Goal: Check status: Check status

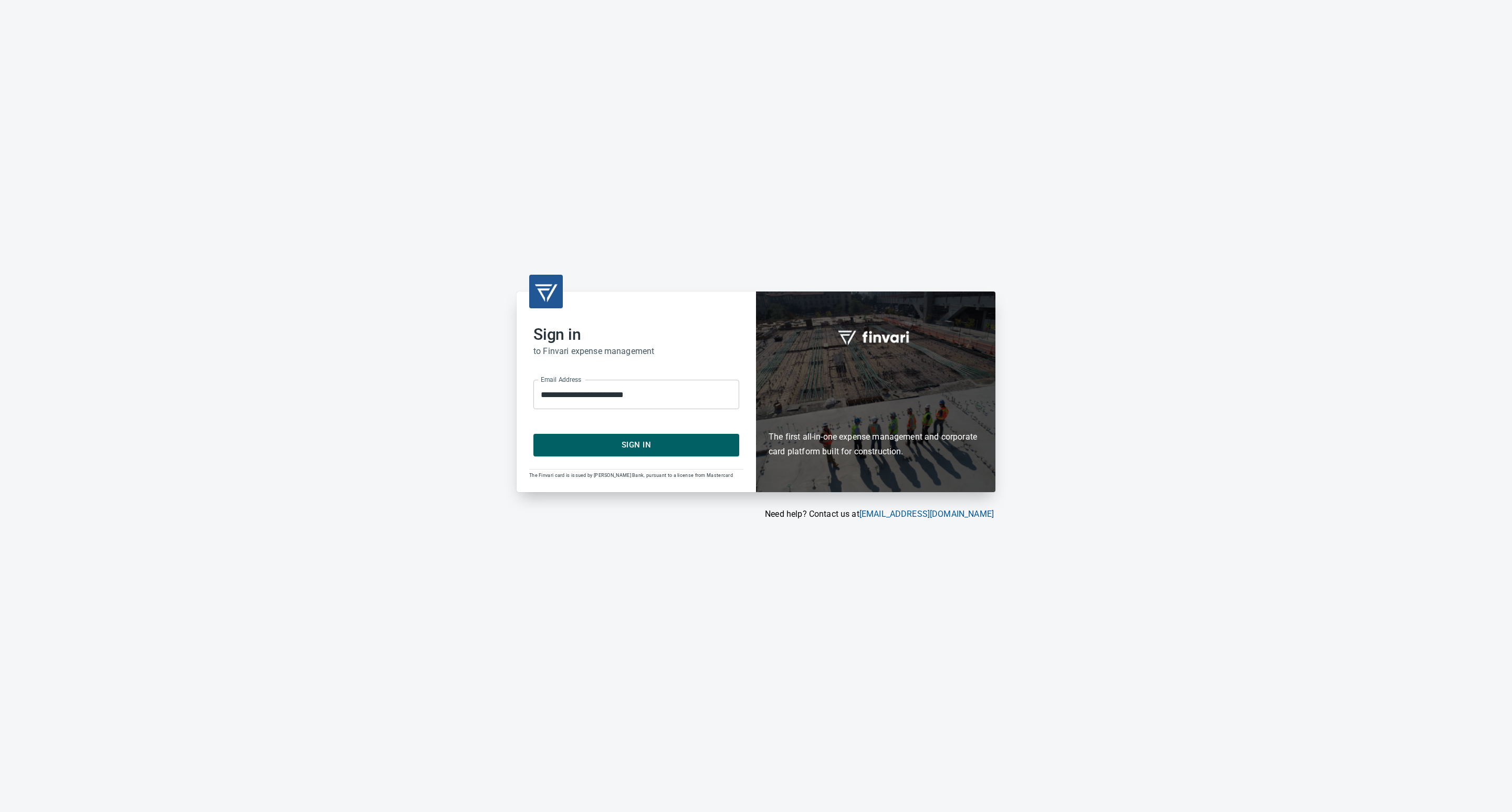
click at [638, 437] on button "Sign In" at bounding box center [636, 445] width 206 height 22
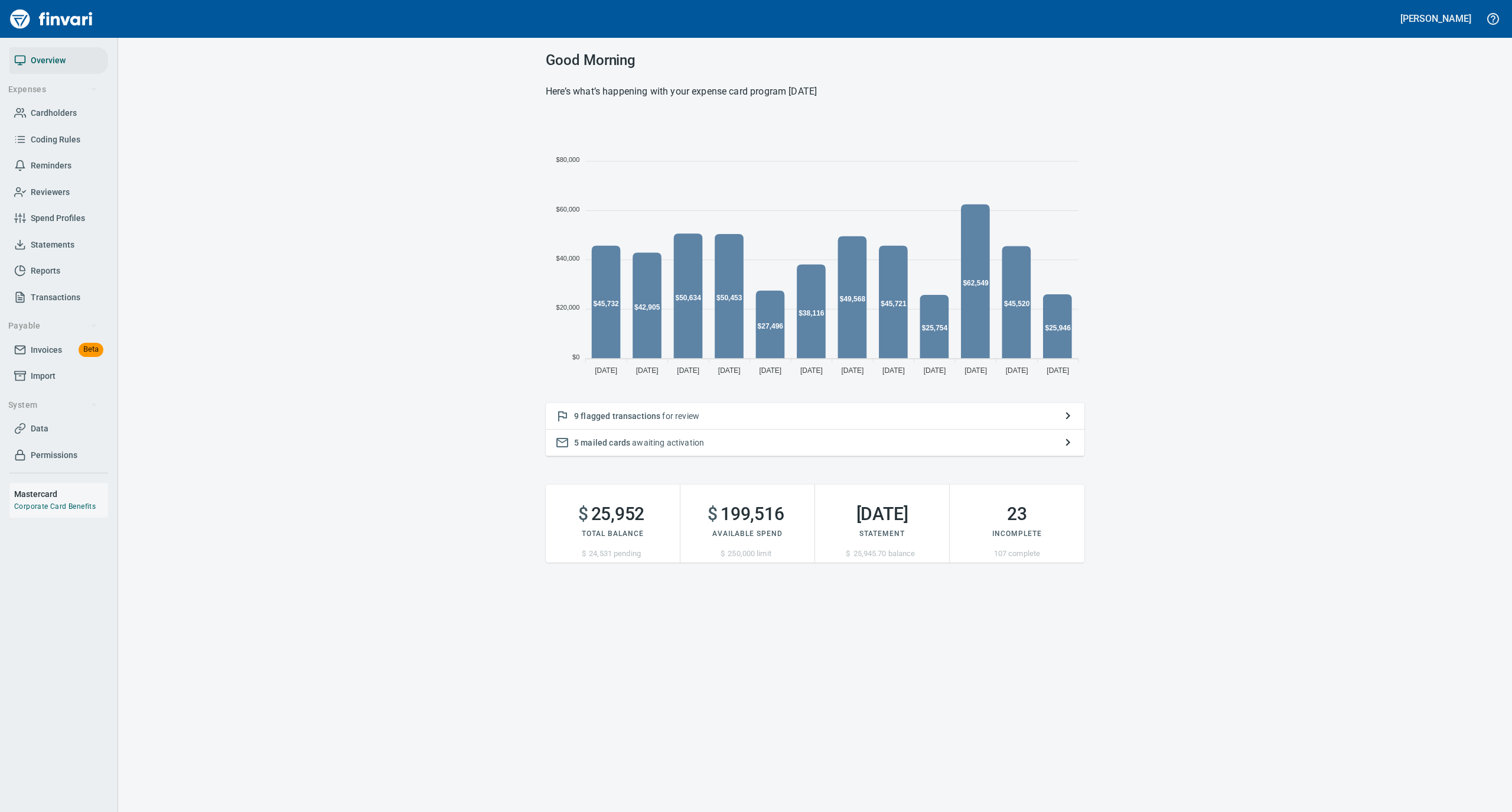
scroll to position [263, 527]
drag, startPoint x: 1676, startPoint y: 74, endPoint x: 0, endPoint y: 106, distance: 1676.3
click at [263, 241] on div "Good Morning Here’s what’s happening with your expense card program today 7 Jun…" at bounding box center [815, 307] width 1394 height 539
click at [71, 108] on span "Cardholders" at bounding box center [54, 113] width 46 height 14
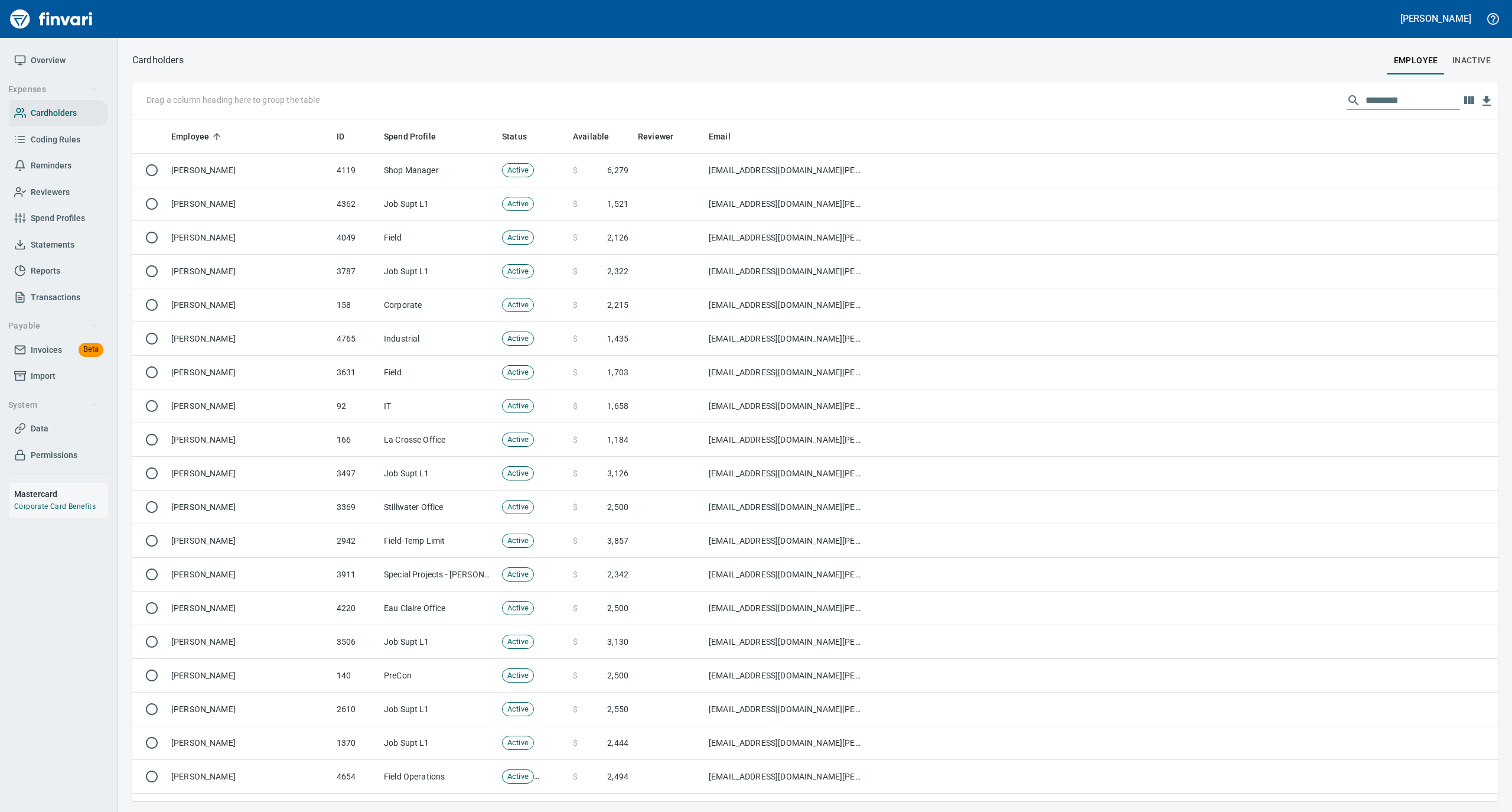
scroll to position [670, 1342]
click at [1375, 100] on input "text" at bounding box center [1413, 100] width 95 height 19
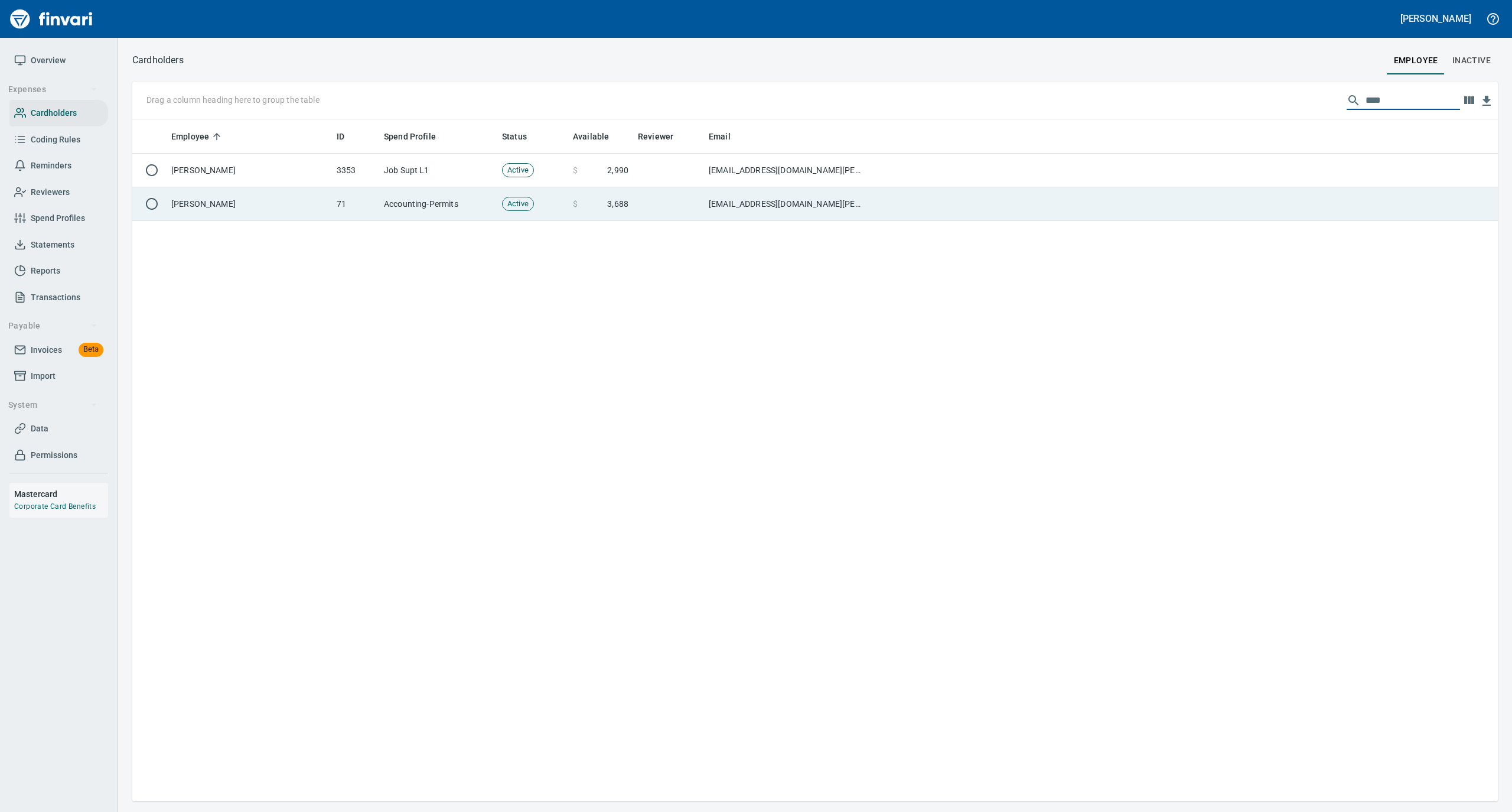
type input "****"
click at [277, 205] on td "Laurie Myhre" at bounding box center [249, 204] width 165 height 33
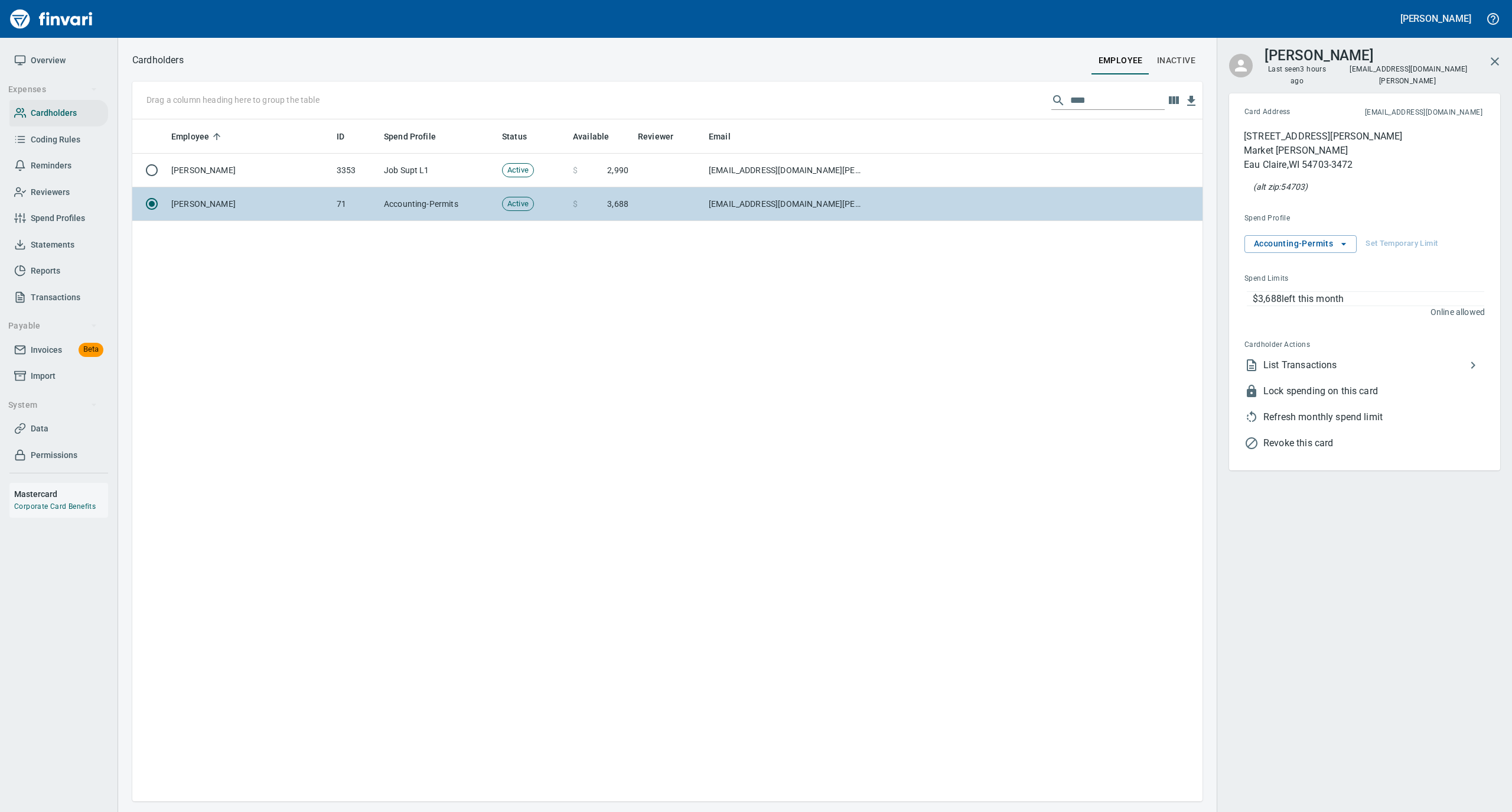
scroll to position [670, 1059]
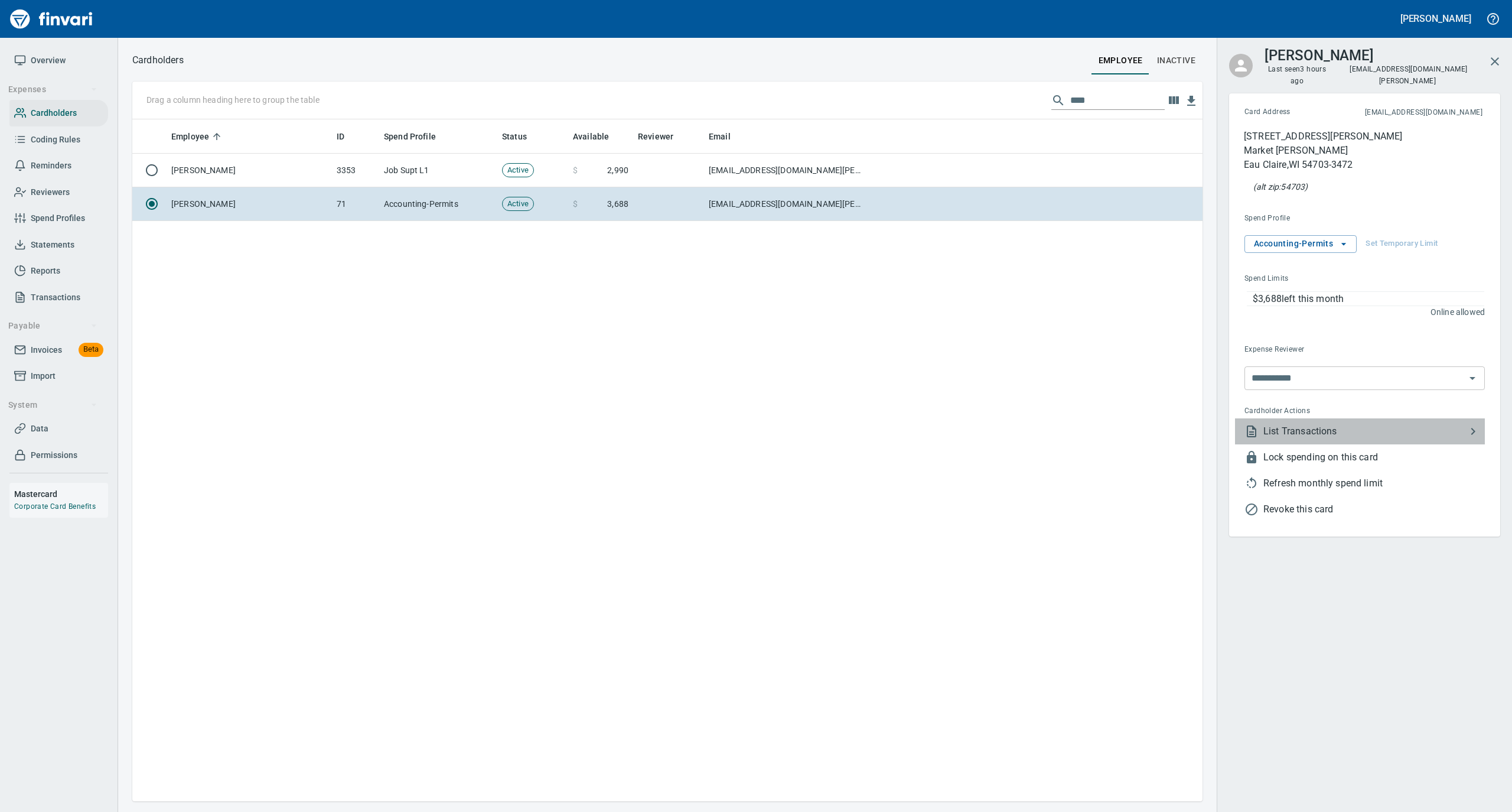
click at [1312, 427] on li "List Transactions" at bounding box center [1360, 431] width 250 height 26
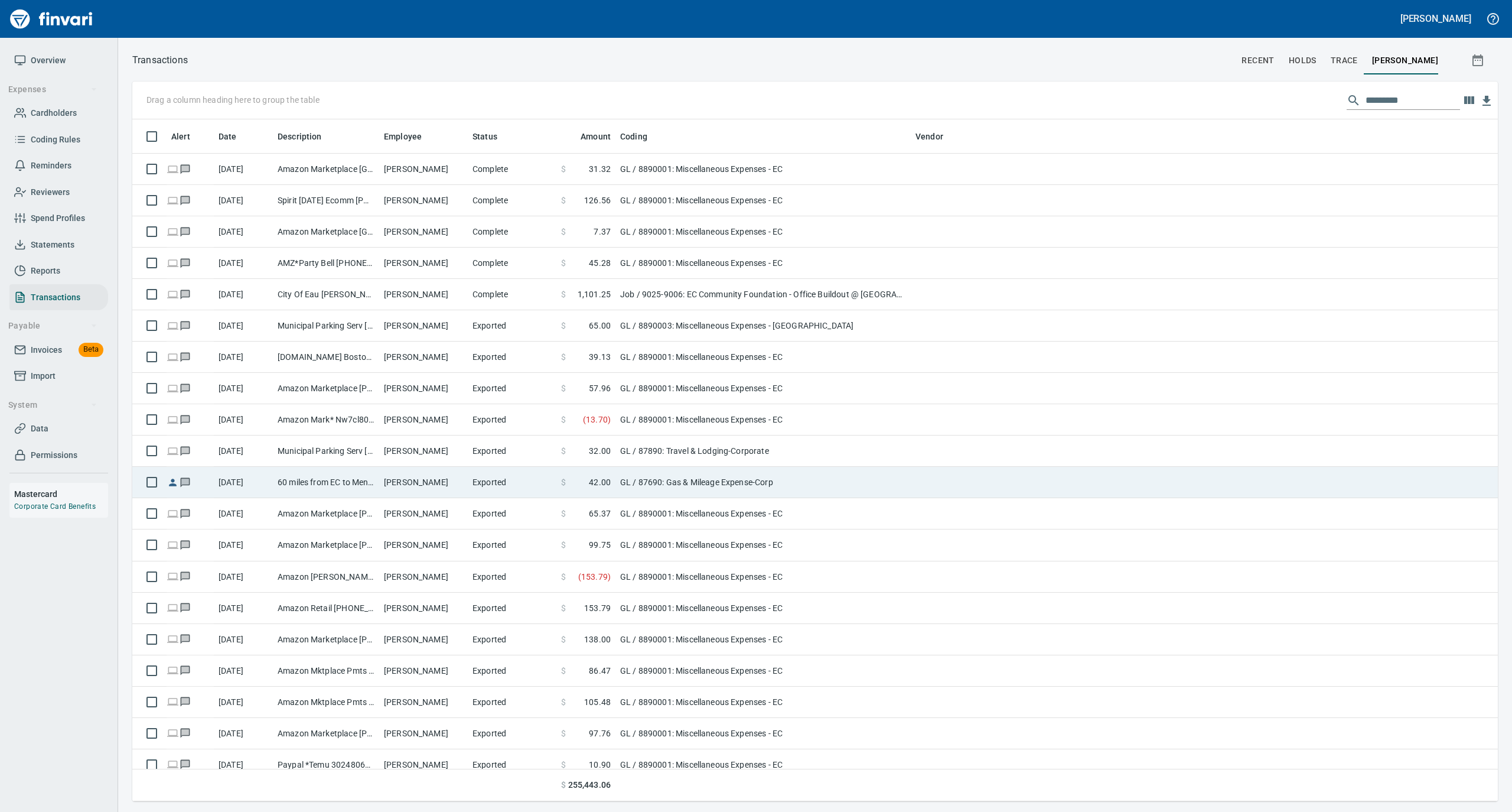
scroll to position [670, 1342]
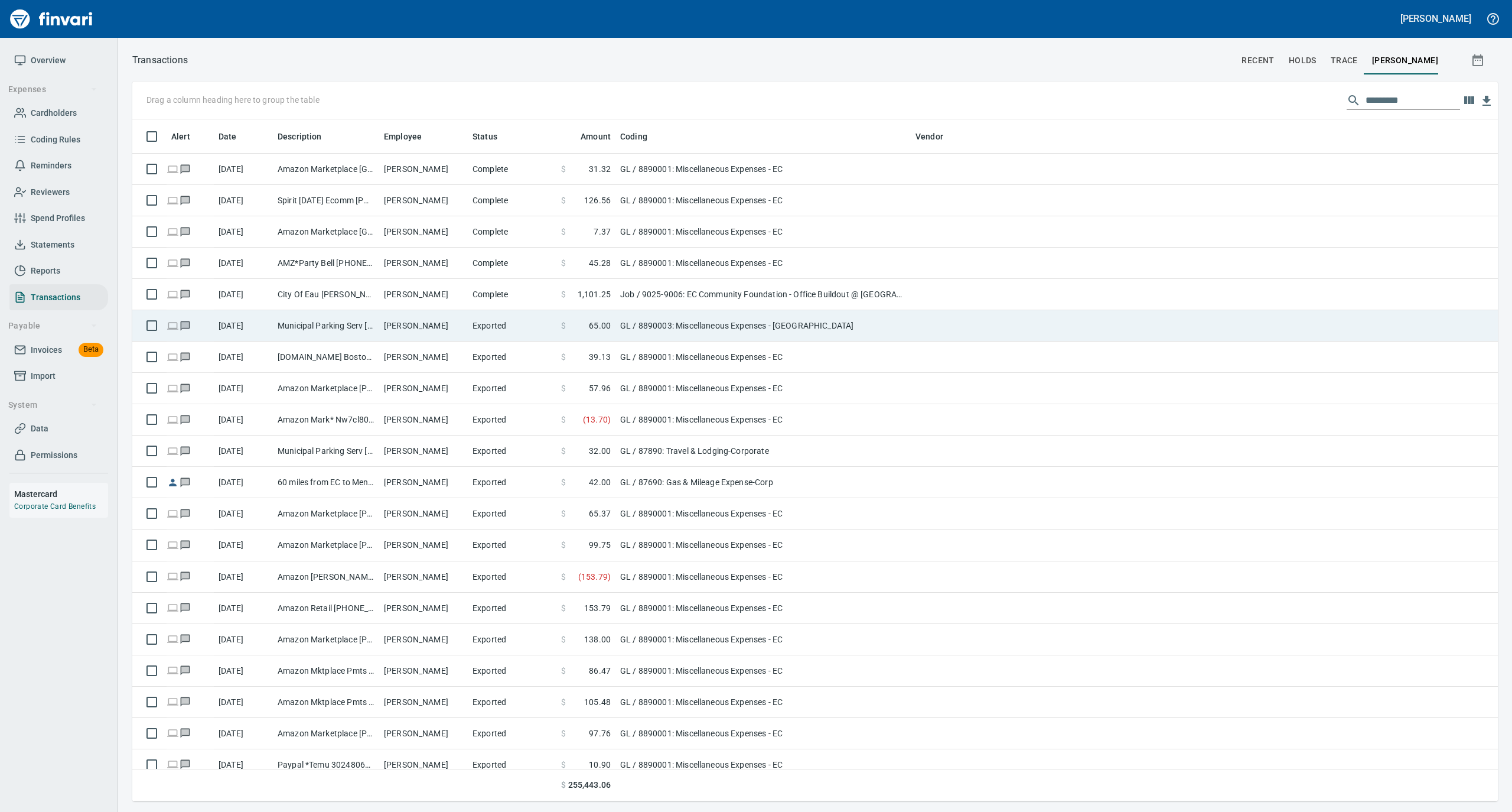
click at [399, 324] on td "Laurie Myhre" at bounding box center [423, 325] width 89 height 31
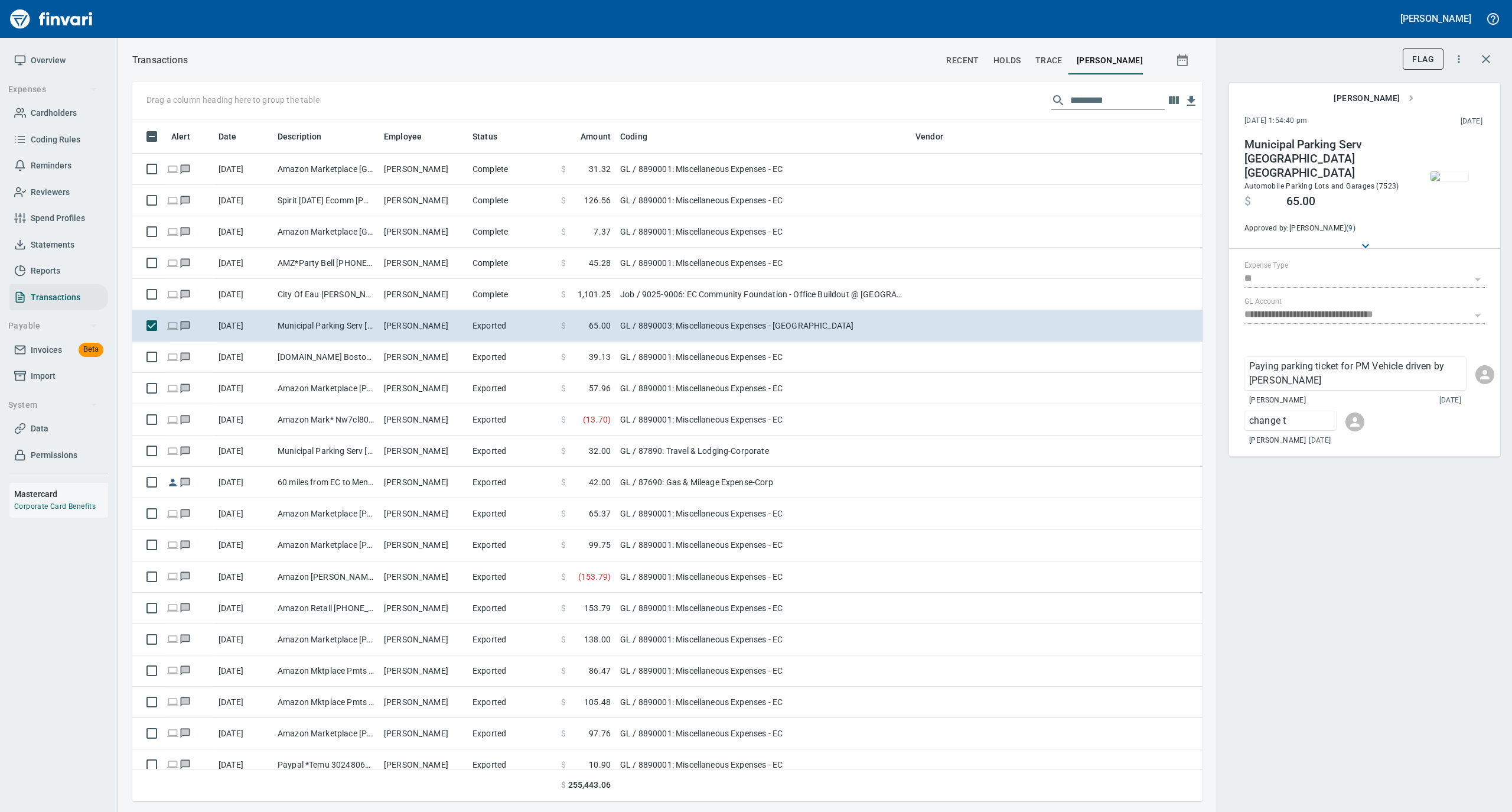
scroll to position [670, 1047]
click at [1440, 180] on img "button" at bounding box center [1450, 176] width 38 height 9
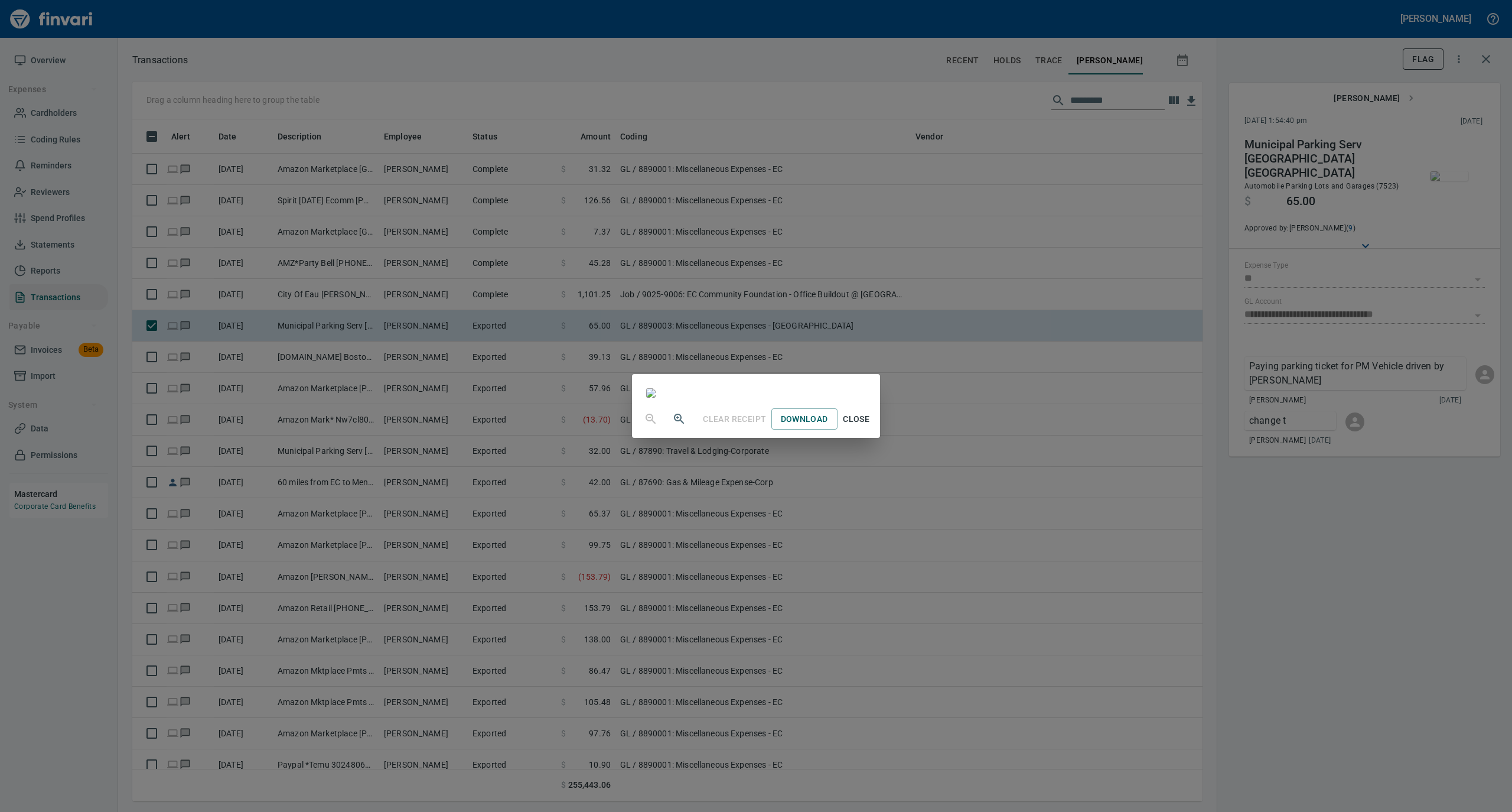
scroll to position [0, 0]
click at [871, 427] on span "Close" at bounding box center [856, 419] width 28 height 14
